Goal: Information Seeking & Learning: Learn about a topic

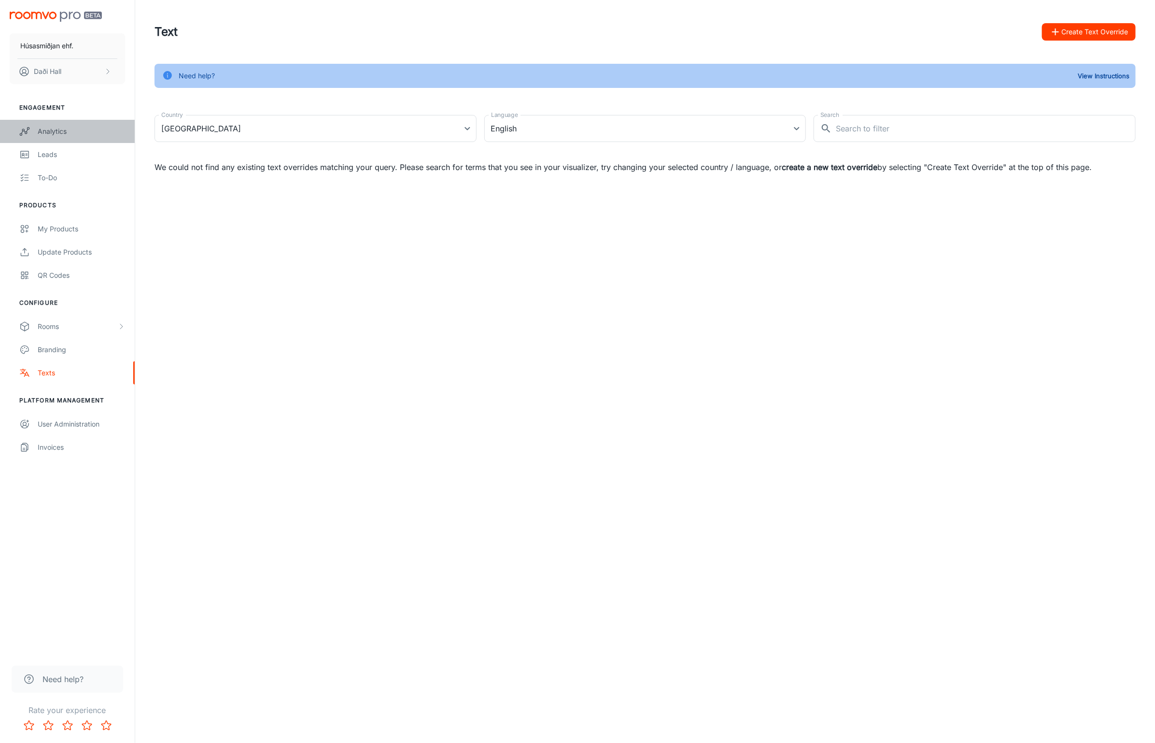
click at [68, 128] on div "Analytics" at bounding box center [81, 131] width 87 height 11
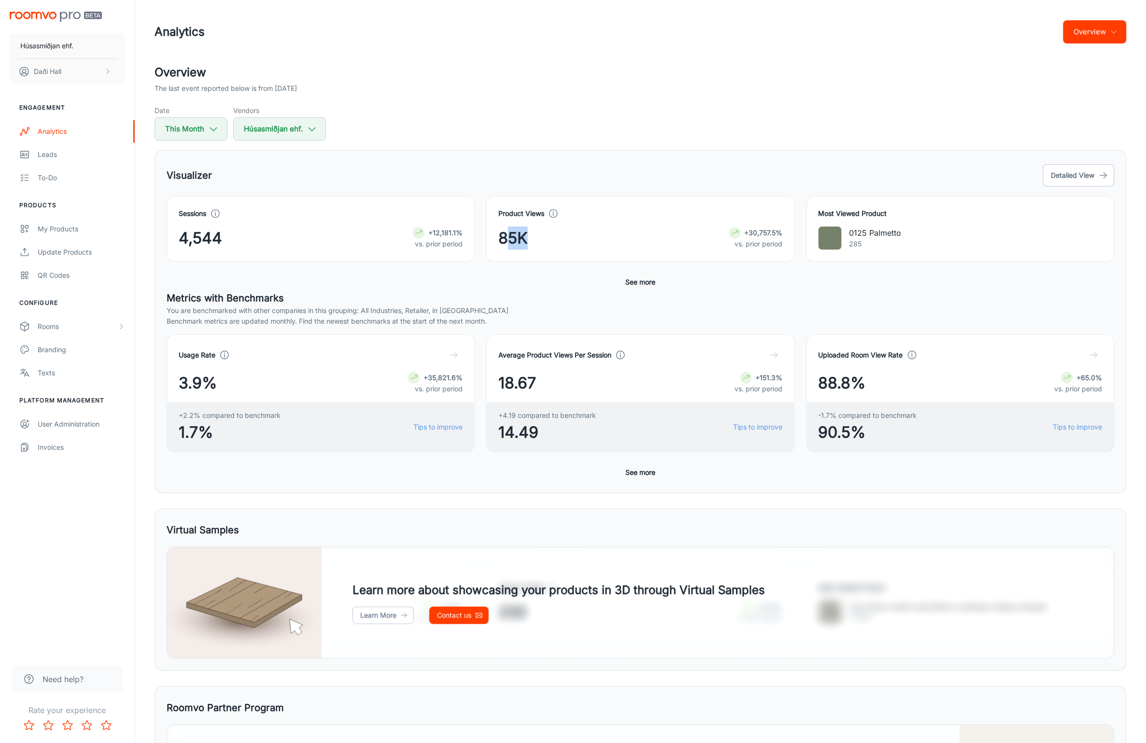
drag, startPoint x: 504, startPoint y: 237, endPoint x: 541, endPoint y: 237, distance: 37.7
click at [541, 237] on div "85K +30,757.5% vs. prior period" at bounding box center [640, 237] width 284 height 23
click at [497, 242] on div "Product Views 85K +30,757.5% vs. prior period" at bounding box center [640, 229] width 308 height 66
drag, startPoint x: 500, startPoint y: 240, endPoint x: 540, endPoint y: 238, distance: 39.7
click at [541, 238] on div "85K +30,757.5% vs. prior period" at bounding box center [640, 237] width 284 height 23
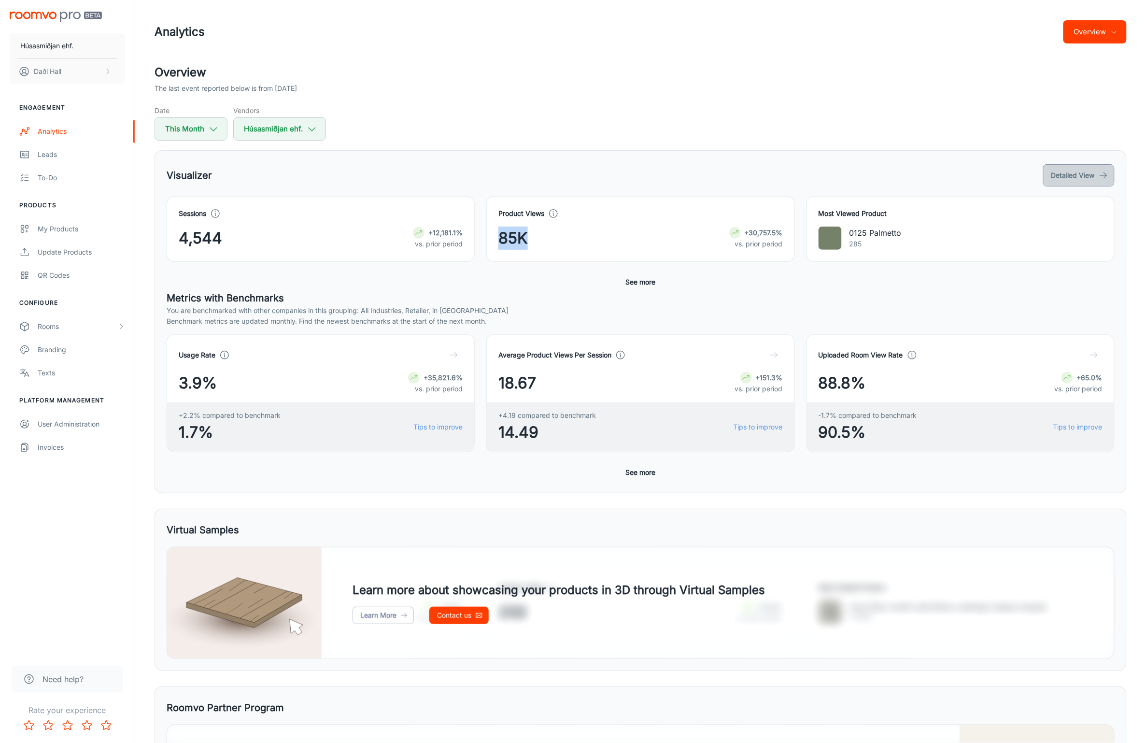
click at [1088, 172] on button "Detailed View" at bounding box center [1078, 175] width 71 height 22
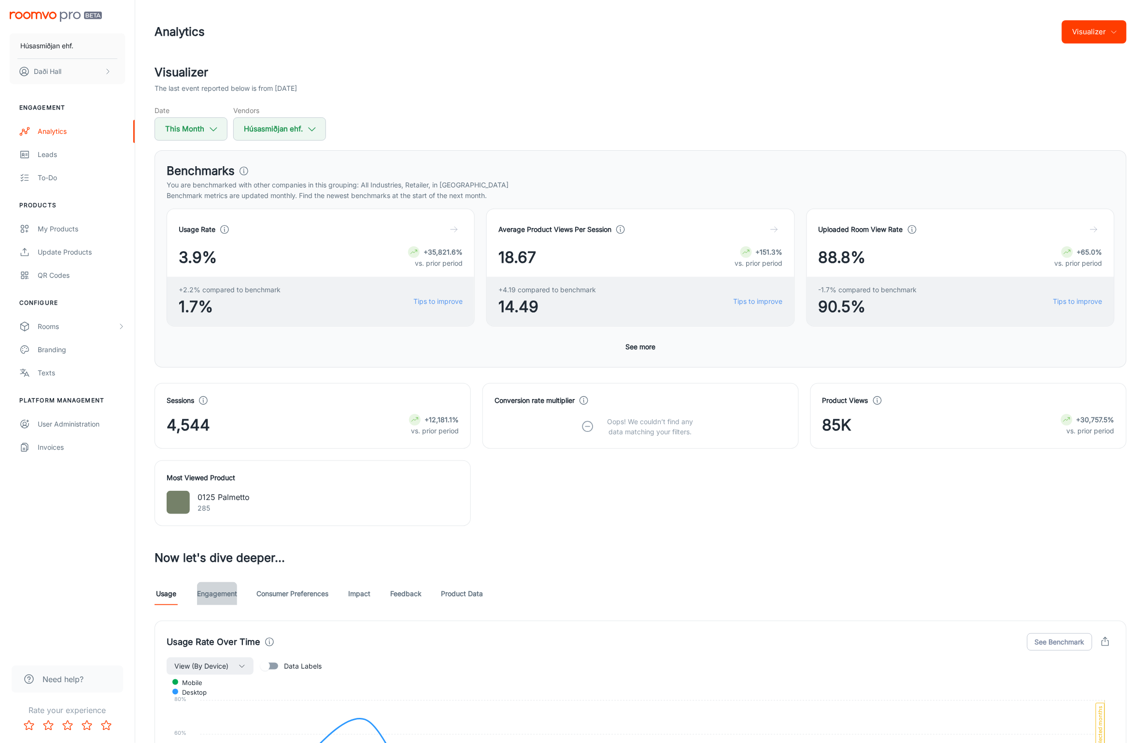
click at [227, 602] on link "Engagement" at bounding box center [217, 593] width 40 height 23
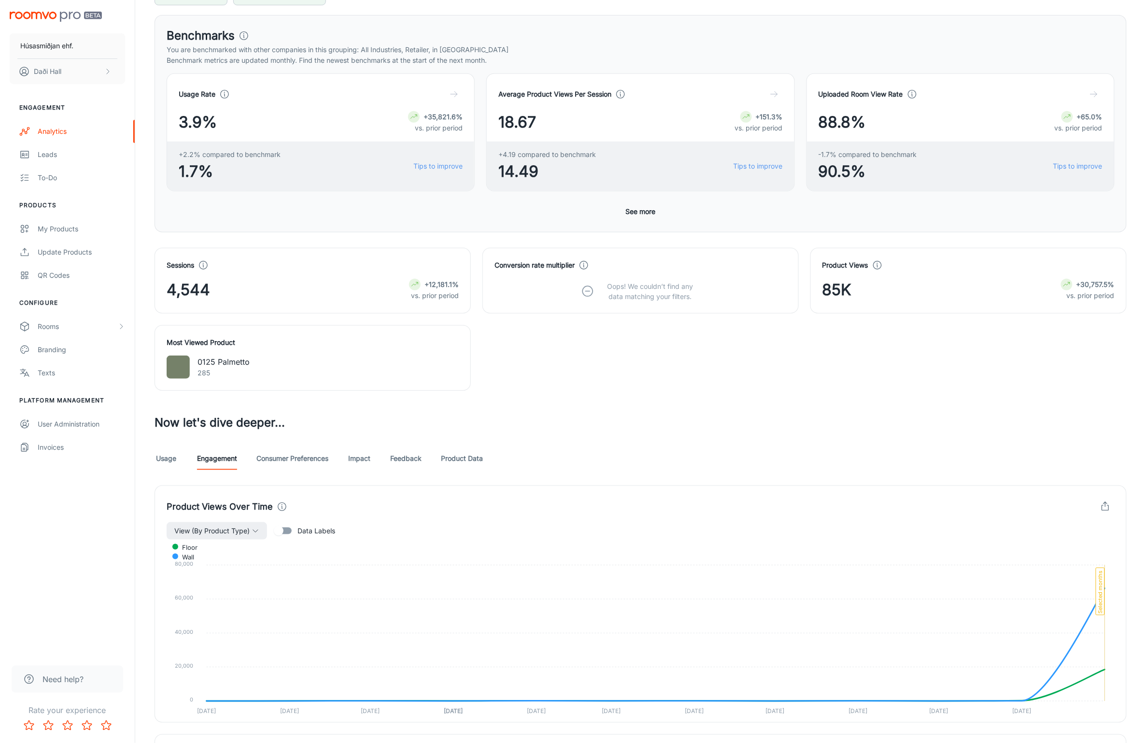
scroll to position [121, 0]
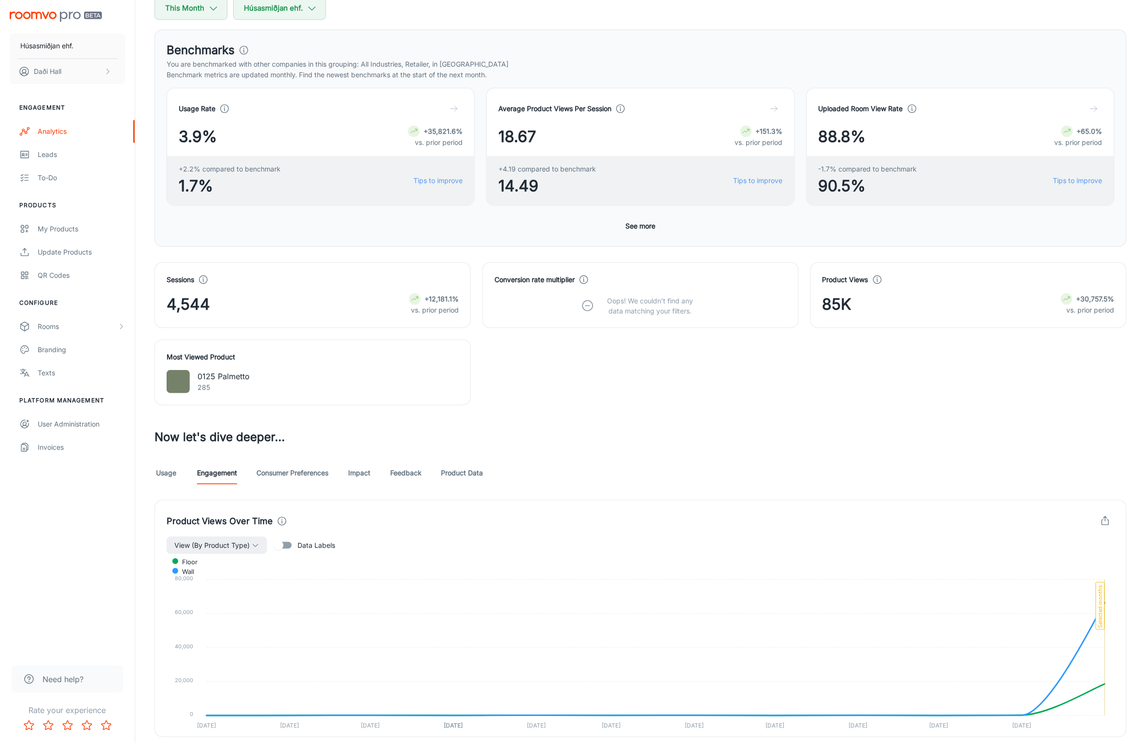
click at [273, 469] on link "Consumer Preferences" at bounding box center [292, 472] width 72 height 23
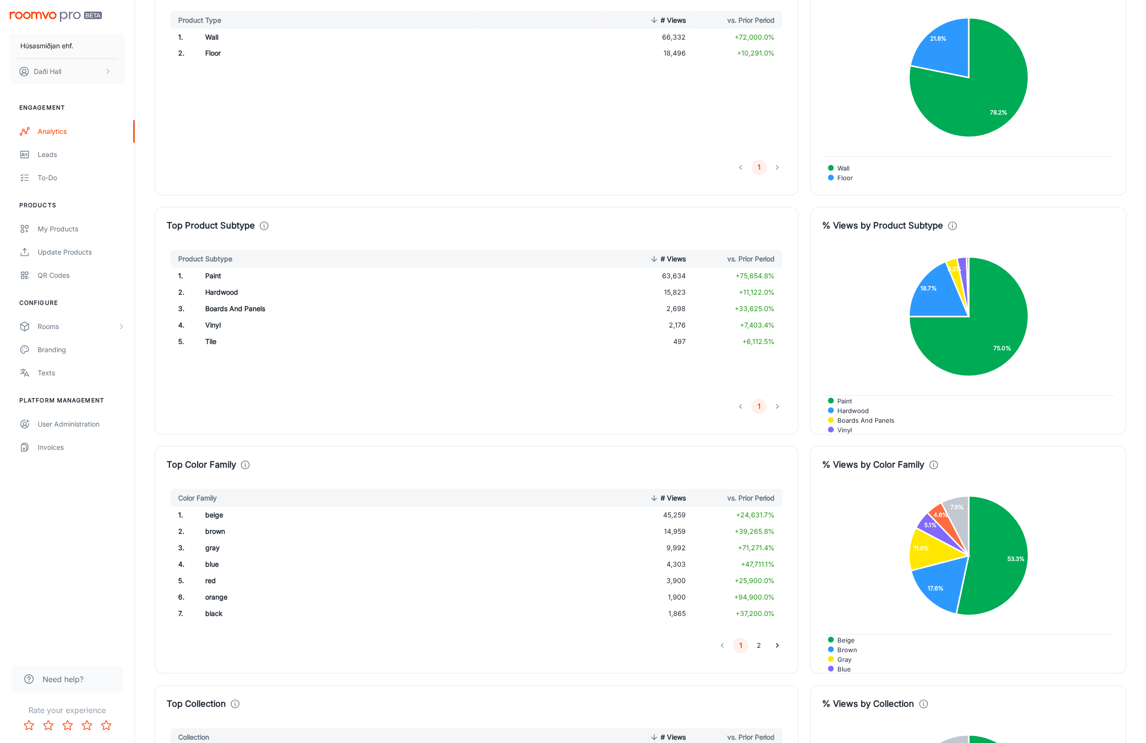
scroll to position [954, 0]
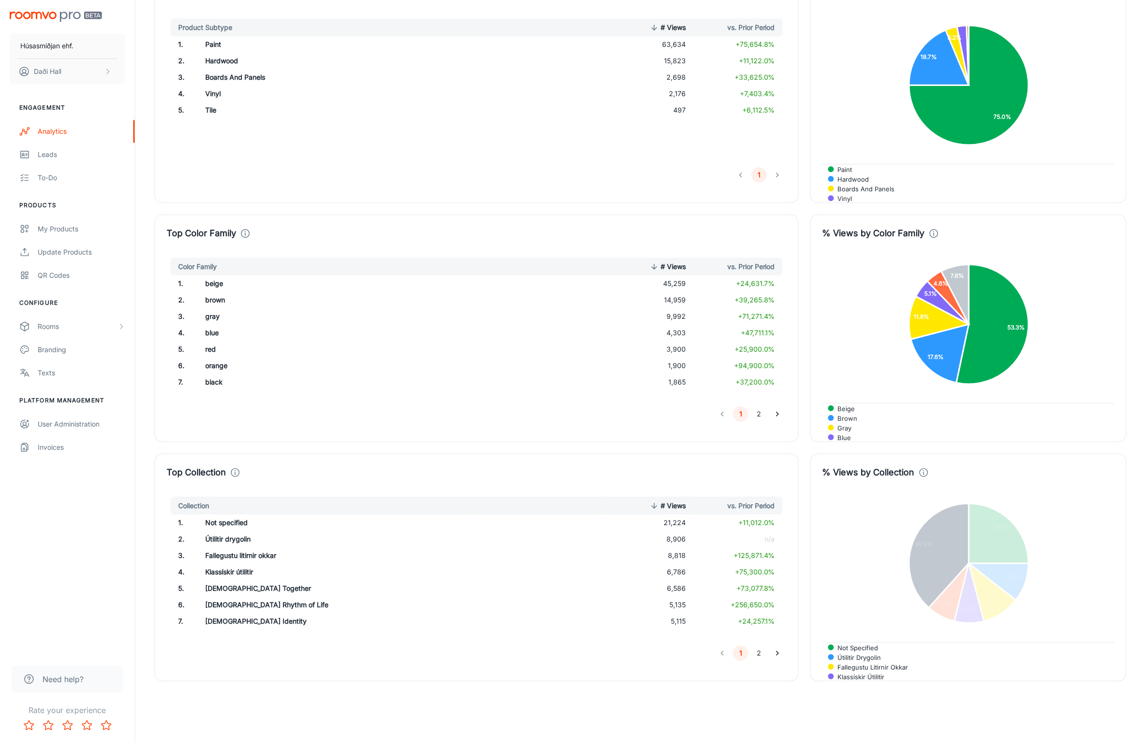
click at [864, 691] on span "8 others" at bounding box center [846, 695] width 33 height 9
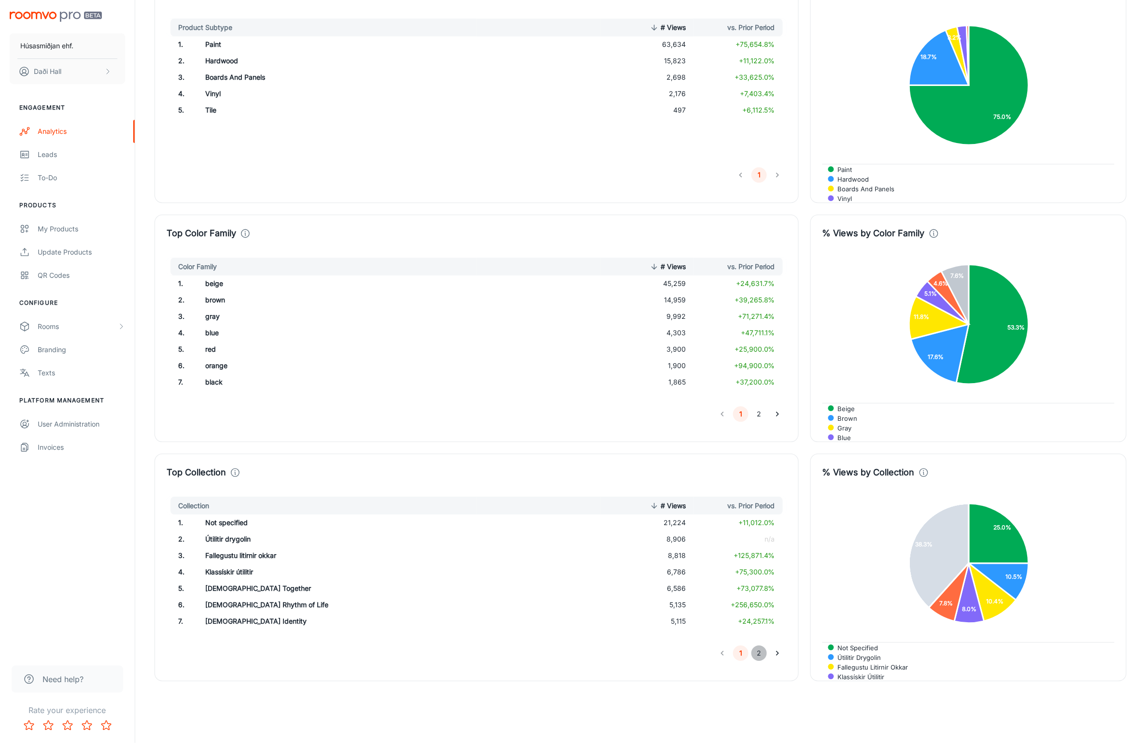
click at [758, 652] on button "2" at bounding box center [758, 652] width 15 height 15
click at [737, 650] on button "1" at bounding box center [740, 652] width 15 height 15
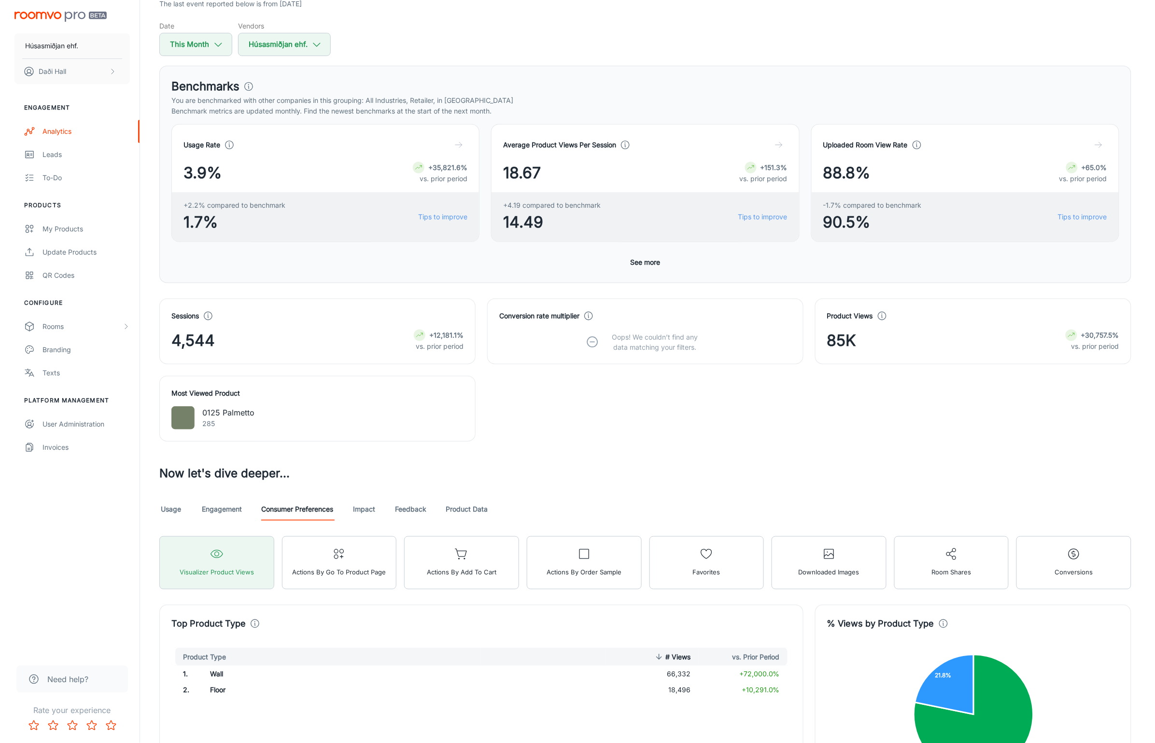
scroll to position [0, 0]
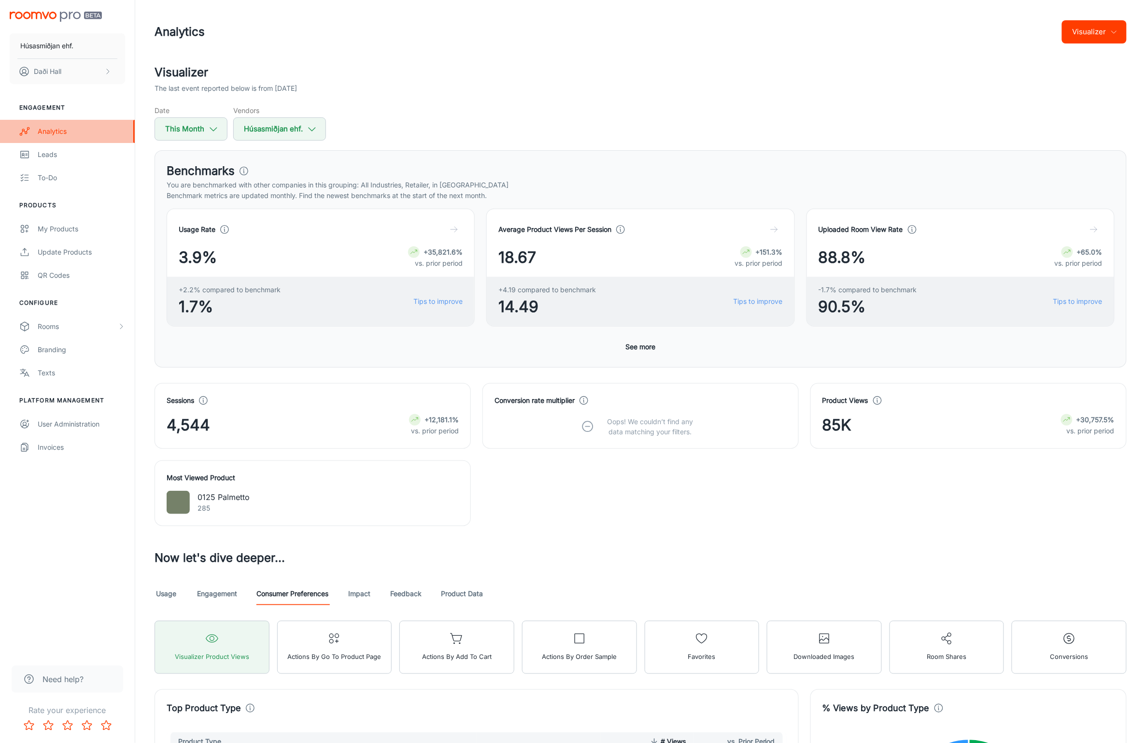
click at [58, 129] on div "Analytics" at bounding box center [81, 131] width 87 height 11
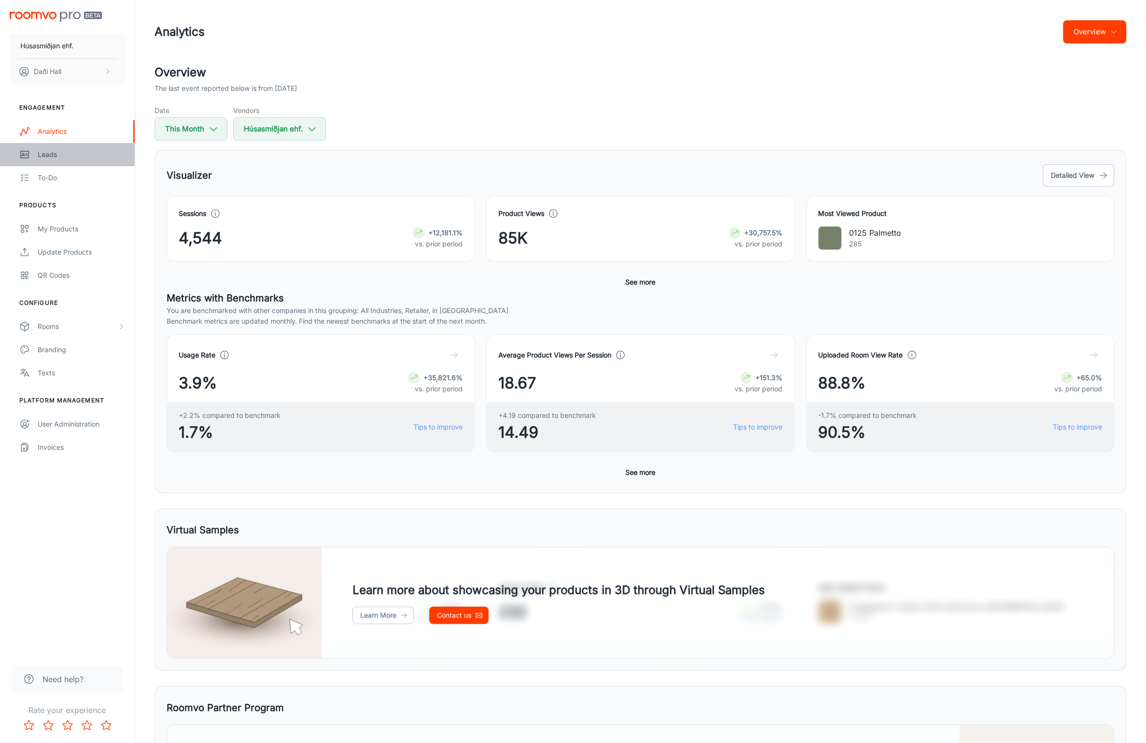
click at [61, 160] on link "Leads" at bounding box center [67, 154] width 135 height 23
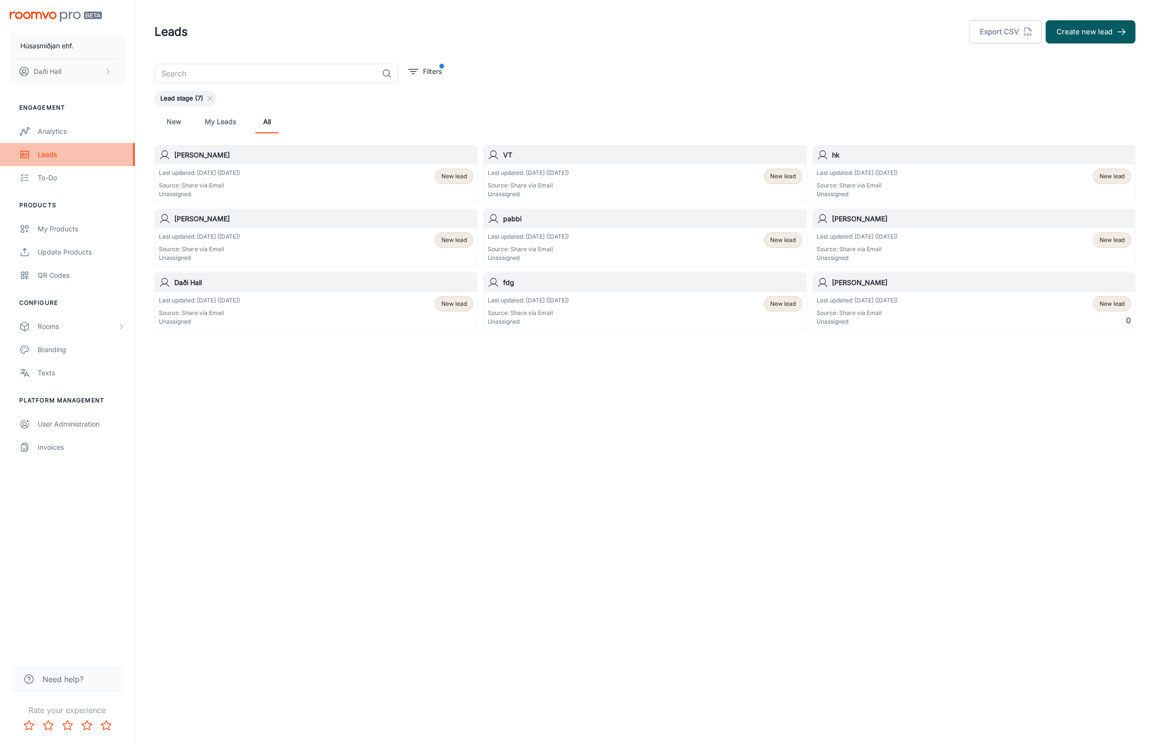
click at [51, 151] on div "Leads" at bounding box center [81, 154] width 87 height 11
